Goal: Find specific page/section: Find specific page/section

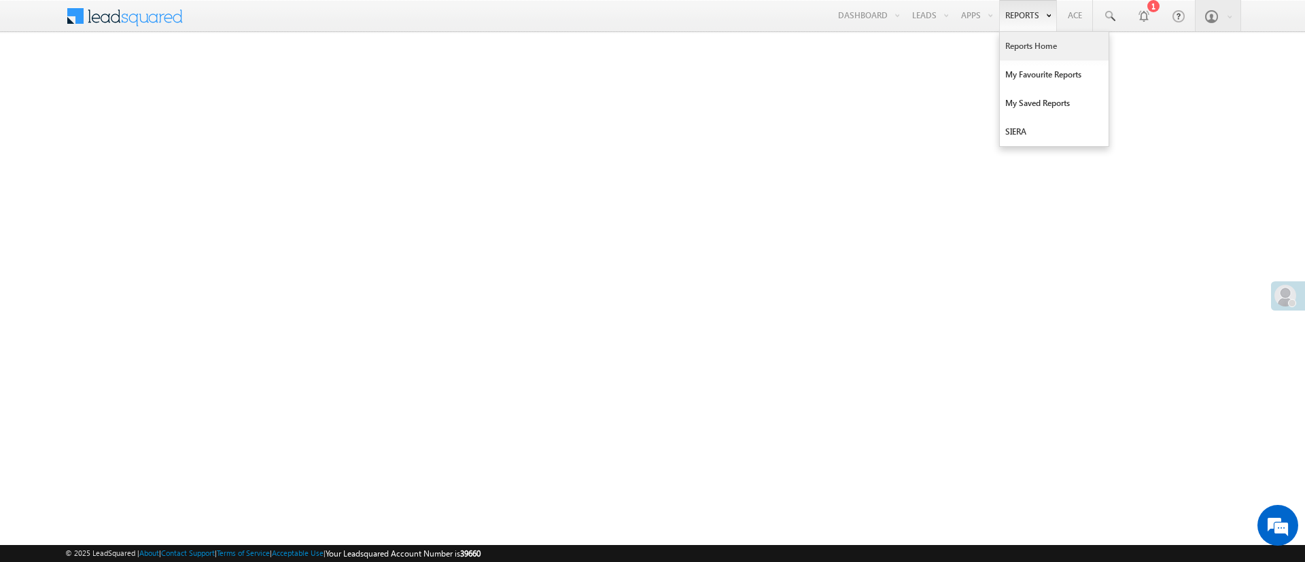
click at [1024, 44] on link "Reports Home" at bounding box center [1054, 46] width 109 height 29
